Goal: Find specific page/section: Find specific page/section

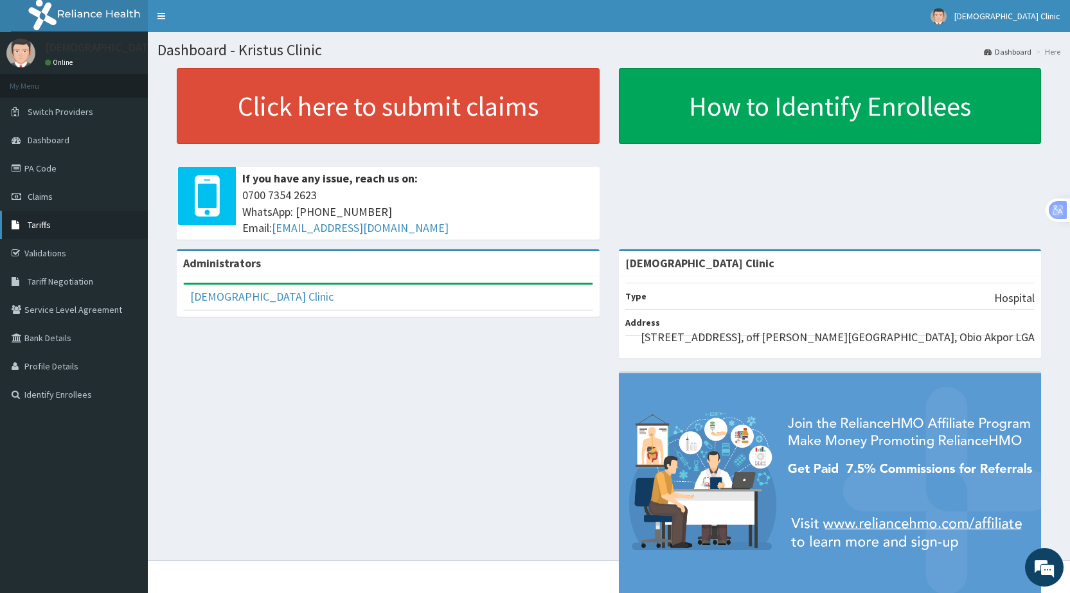
click at [49, 227] on span "Tariffs" at bounding box center [39, 225] width 23 height 12
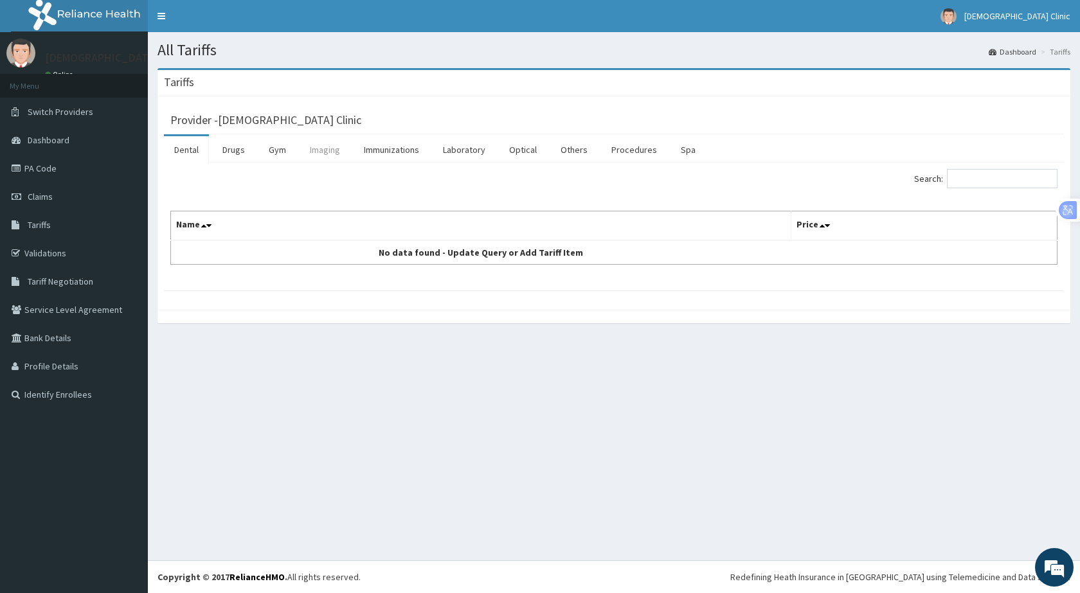
click at [333, 150] on link "Imaging" at bounding box center [324, 149] width 51 height 27
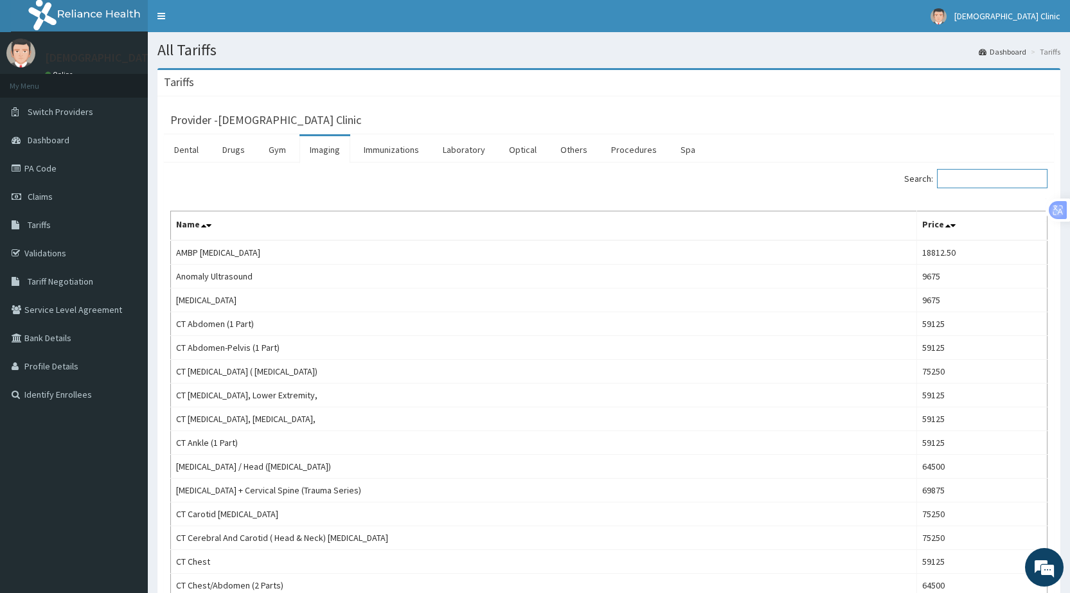
click at [965, 180] on input "Search:" at bounding box center [992, 178] width 111 height 19
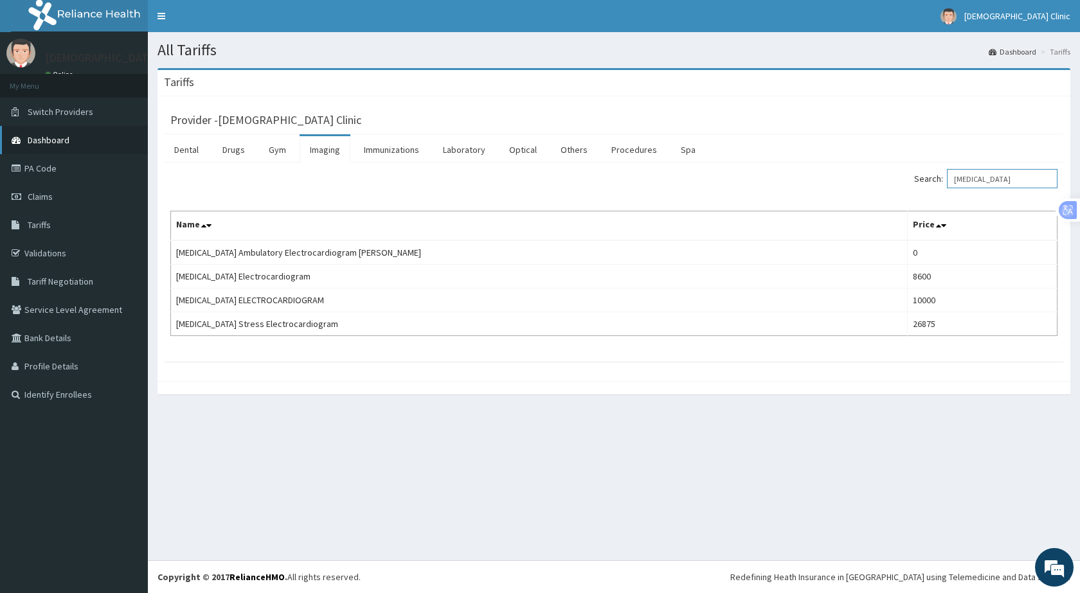
type input "ECG"
click at [49, 139] on span "Dashboard" at bounding box center [49, 140] width 42 height 12
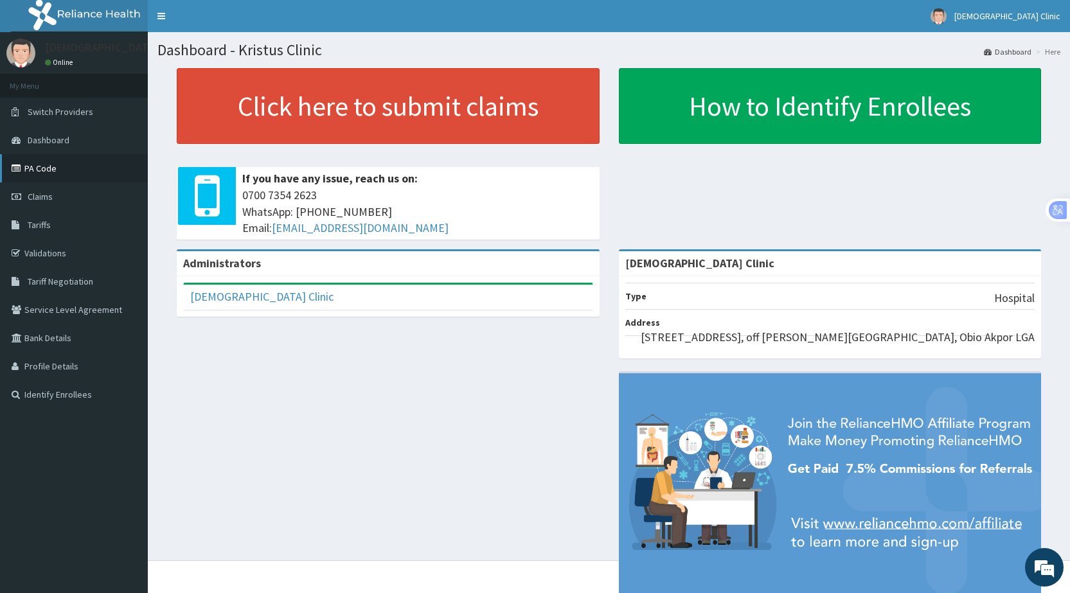
click at [51, 174] on link "PA Code" at bounding box center [74, 168] width 148 height 28
click at [22, 164] on icon at bounding box center [18, 168] width 13 height 9
